Goal: Transaction & Acquisition: Purchase product/service

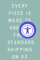
select select "3"
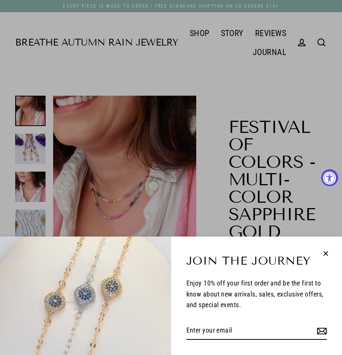
click at [40, 60] on icon "button" at bounding box center [326, 254] width 10 height 10
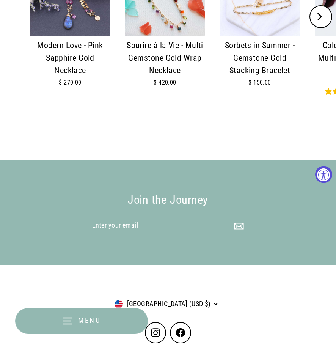
scroll to position [1367, 0]
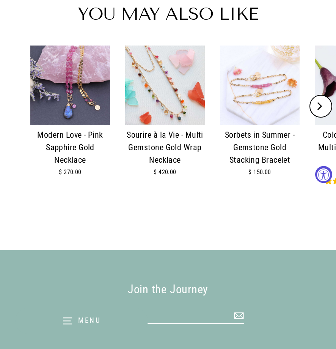
click at [40, 60] on img at bounding box center [70, 86] width 80 height 80
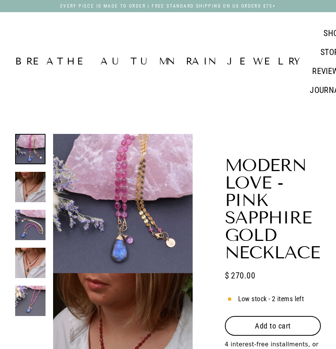
click at [285, 322] on span "Add to cart" at bounding box center [273, 326] width 36 height 9
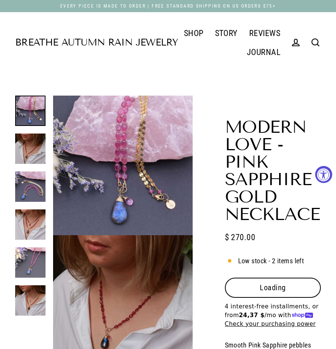
select select "3"
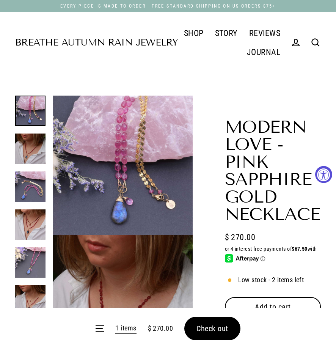
click at [205, 340] on form "Menu 1 items $ 270.00 Check out" at bounding box center [168, 328] width 336 height 41
click at [205, 336] on form "Menu 1 items $ 270.00 Check out" at bounding box center [168, 328] width 336 height 41
click at [219, 327] on span "Check out" at bounding box center [213, 328] width 32 height 9
